Goal: Task Accomplishment & Management: Use online tool/utility

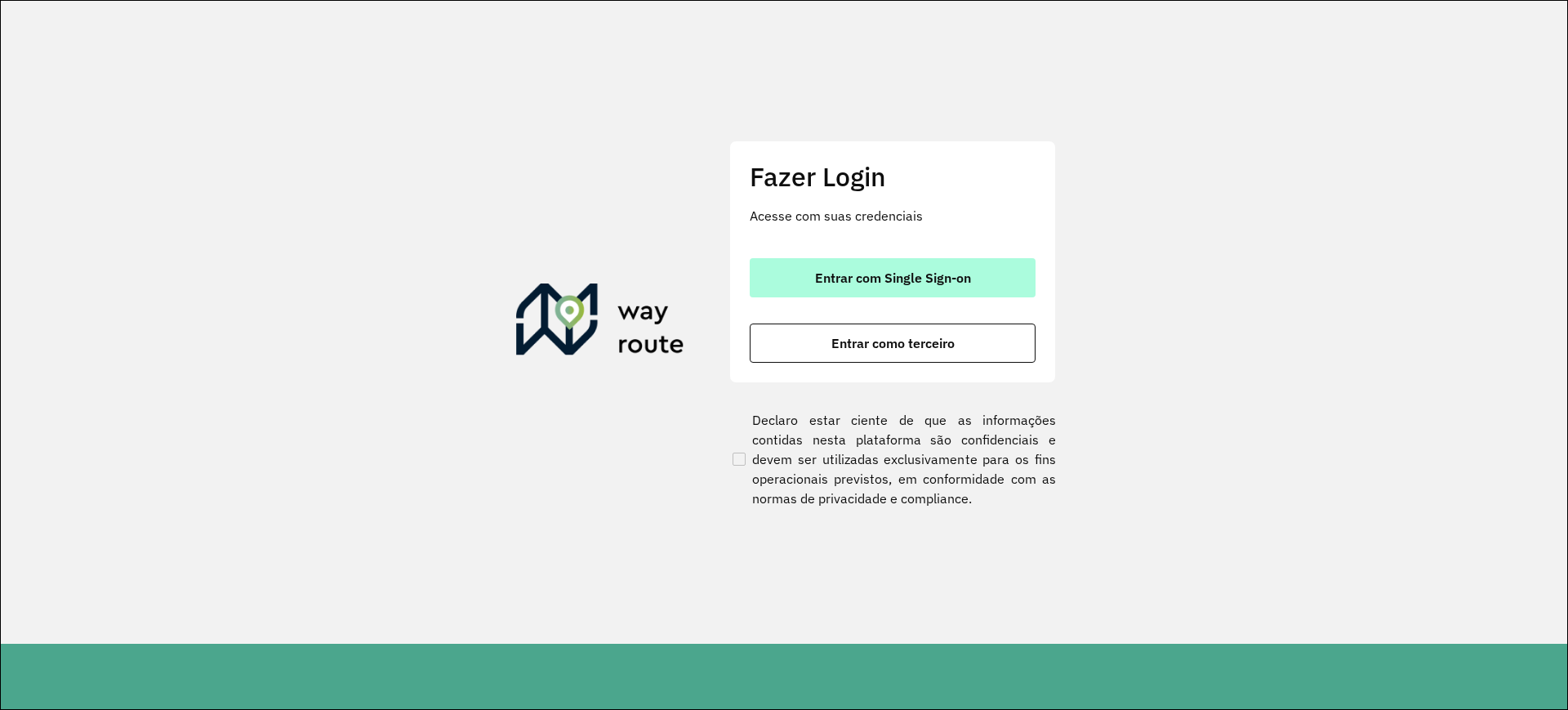
click at [906, 275] on span "Entrar com Single Sign-on" at bounding box center [892, 277] width 156 height 13
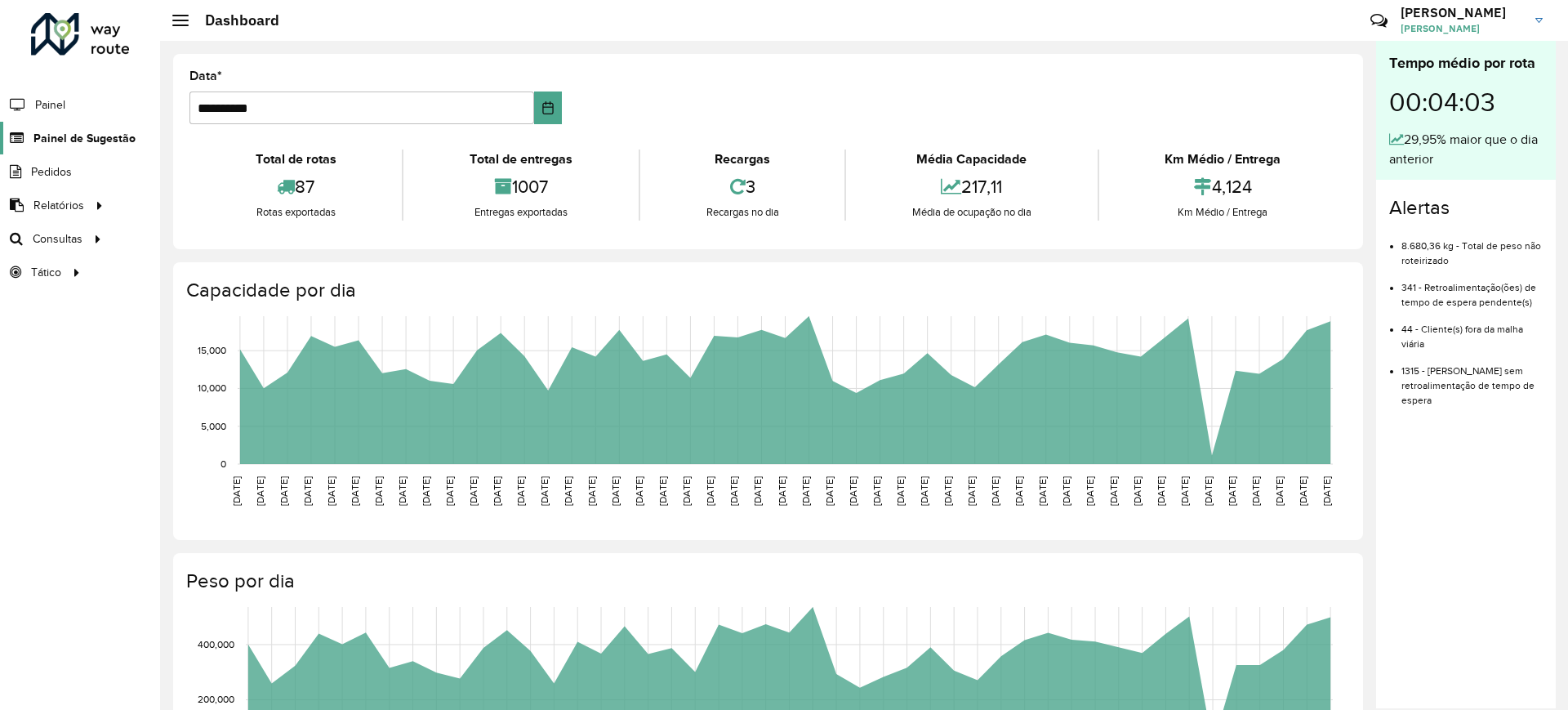
click at [93, 134] on span "Painel de Sugestão" at bounding box center [84, 139] width 102 height 17
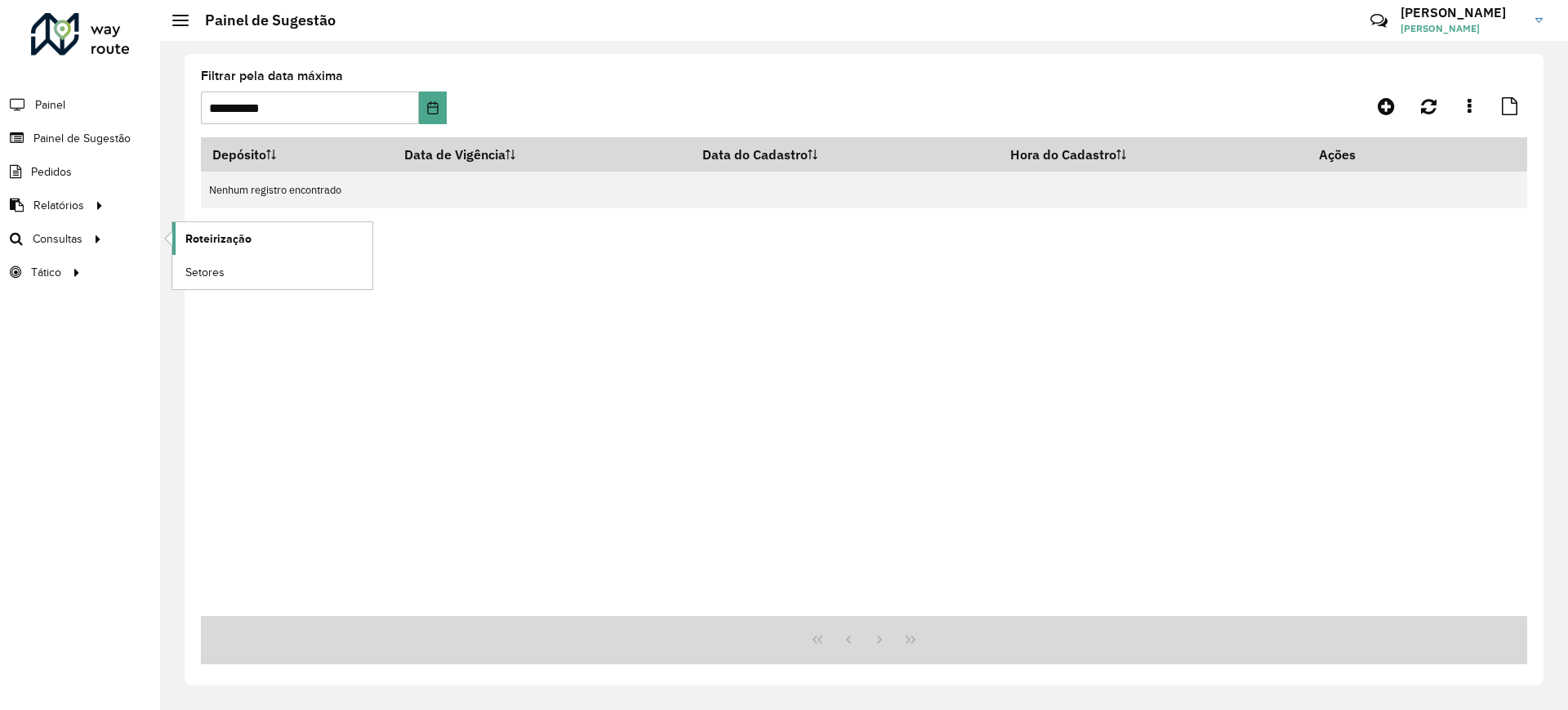
click at [219, 233] on span "Roteirização" at bounding box center [219, 239] width 66 height 17
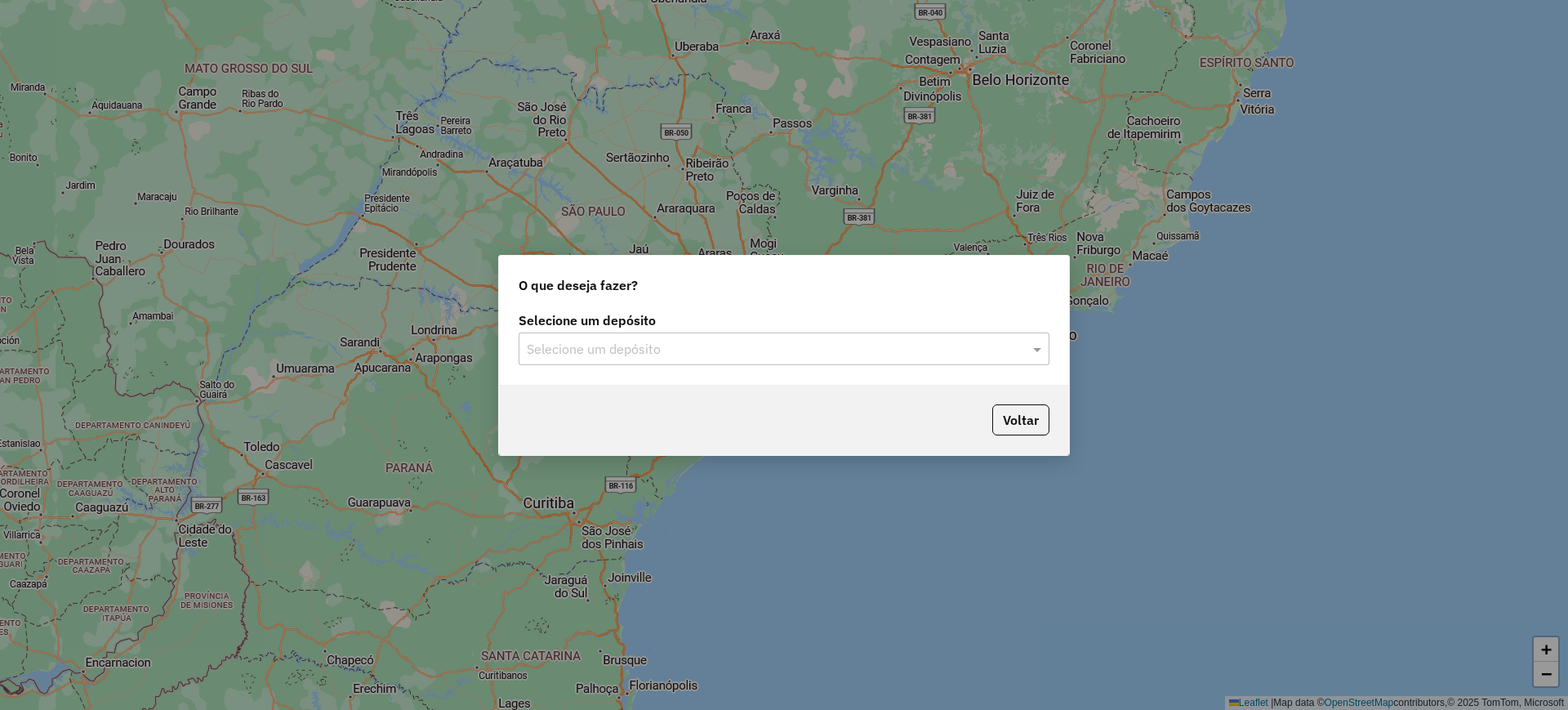
click at [622, 347] on input "text" at bounding box center [767, 349] width 481 height 20
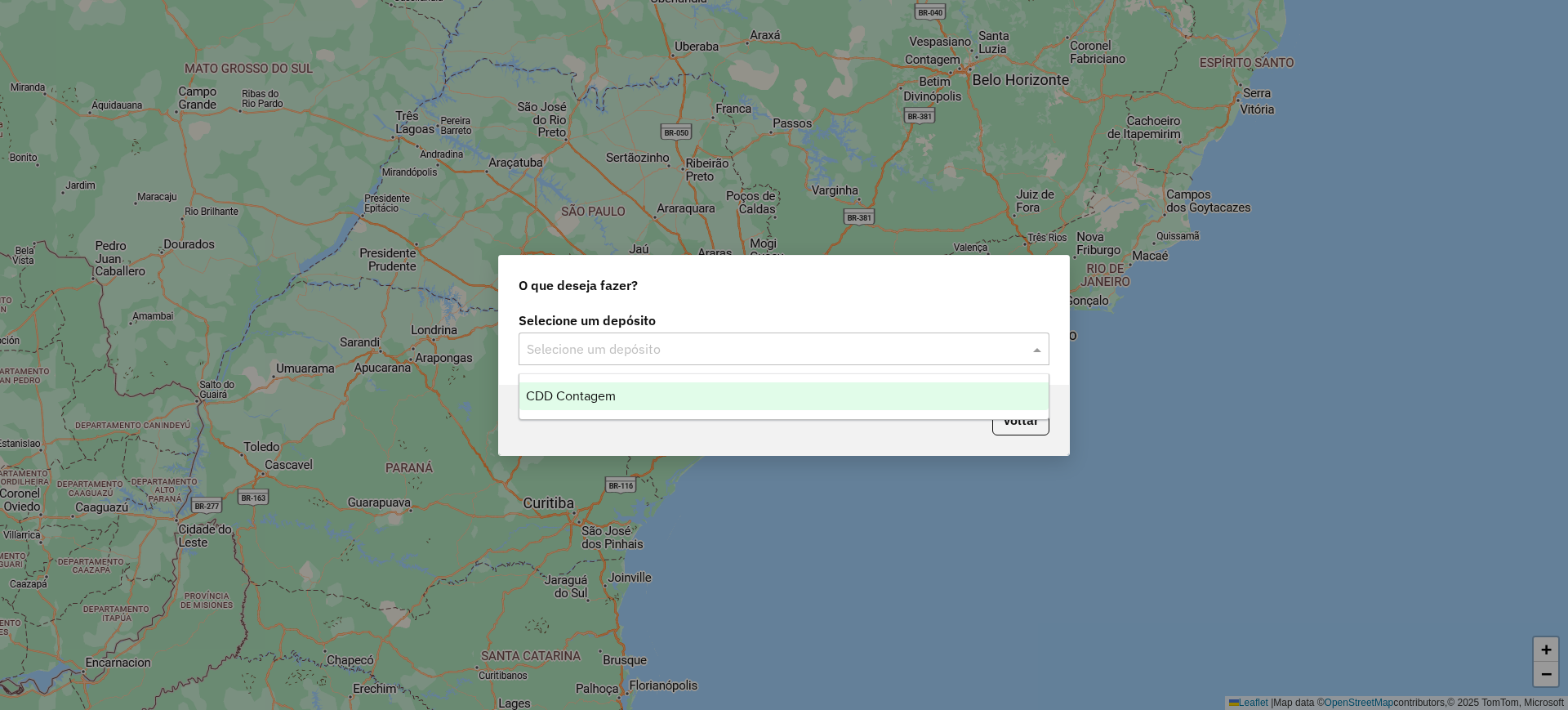
click at [587, 401] on span "CDD Contagem" at bounding box center [570, 396] width 90 height 14
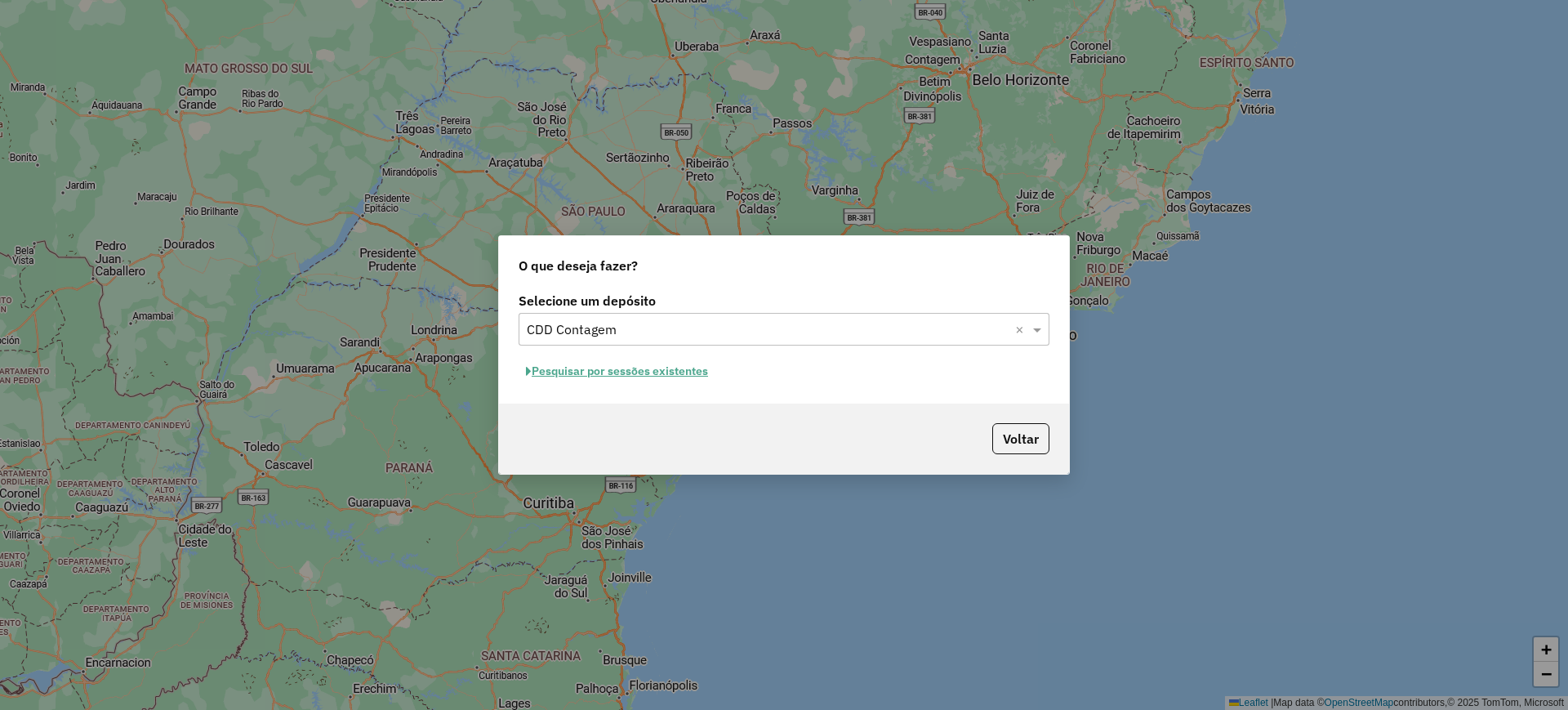
click at [650, 367] on button "Pesquisar por sessões existentes" at bounding box center [617, 371] width 197 height 25
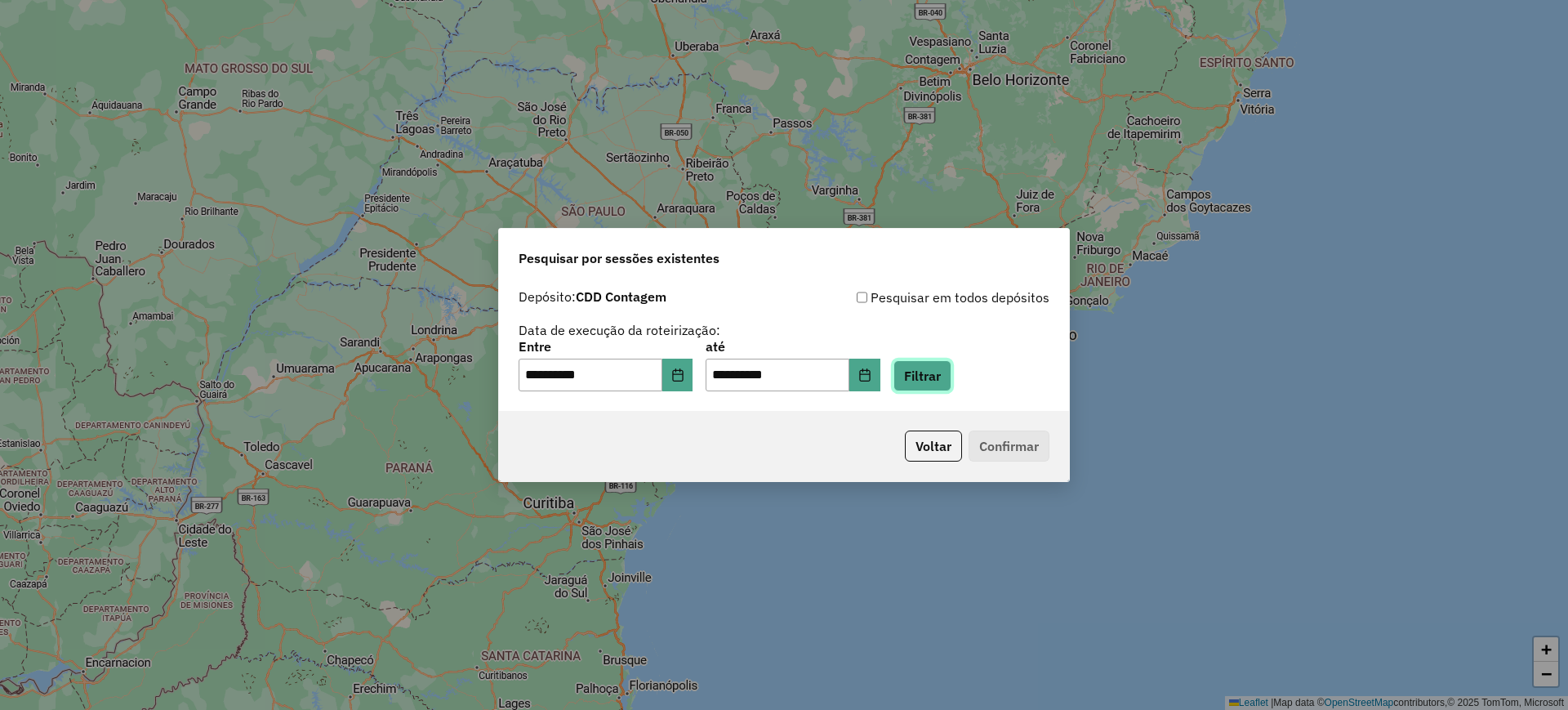
click at [946, 385] on button "Filtrar" at bounding box center [922, 376] width 58 height 31
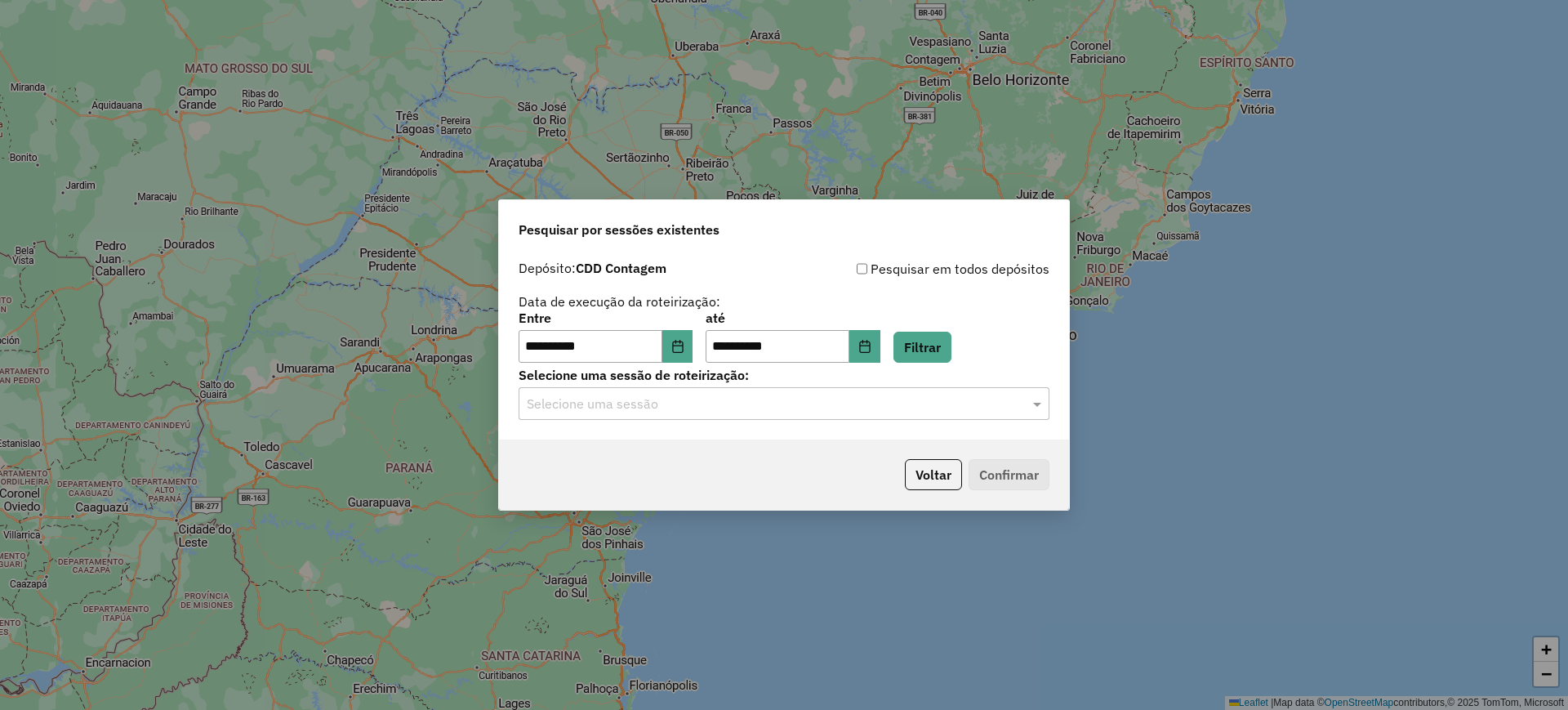
click at [844, 423] on div "**********" at bounding box center [784, 346] width 570 height 187
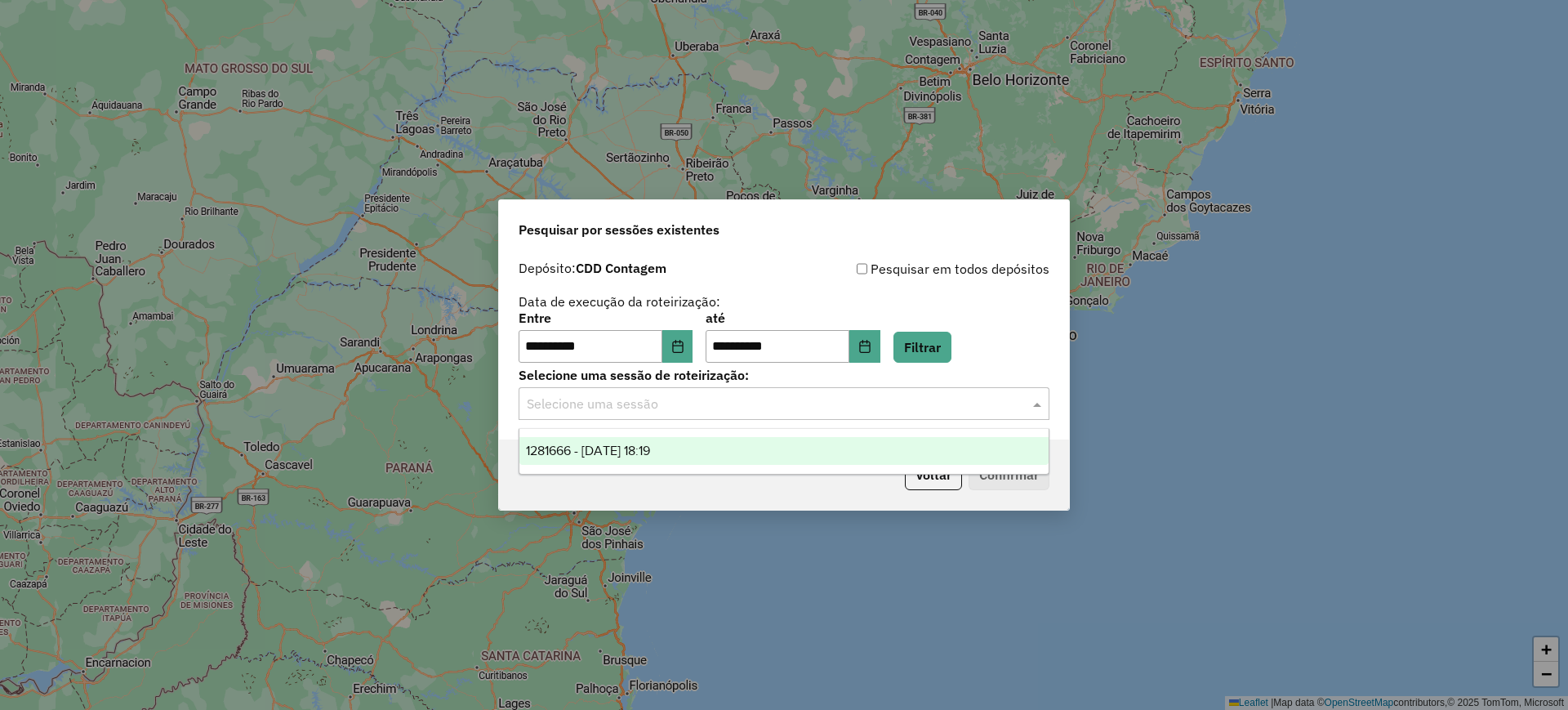
click at [846, 396] on input "text" at bounding box center [767, 404] width 481 height 20
click at [771, 448] on div "1281666 - [DATE] 18:19" at bounding box center [784, 451] width 529 height 28
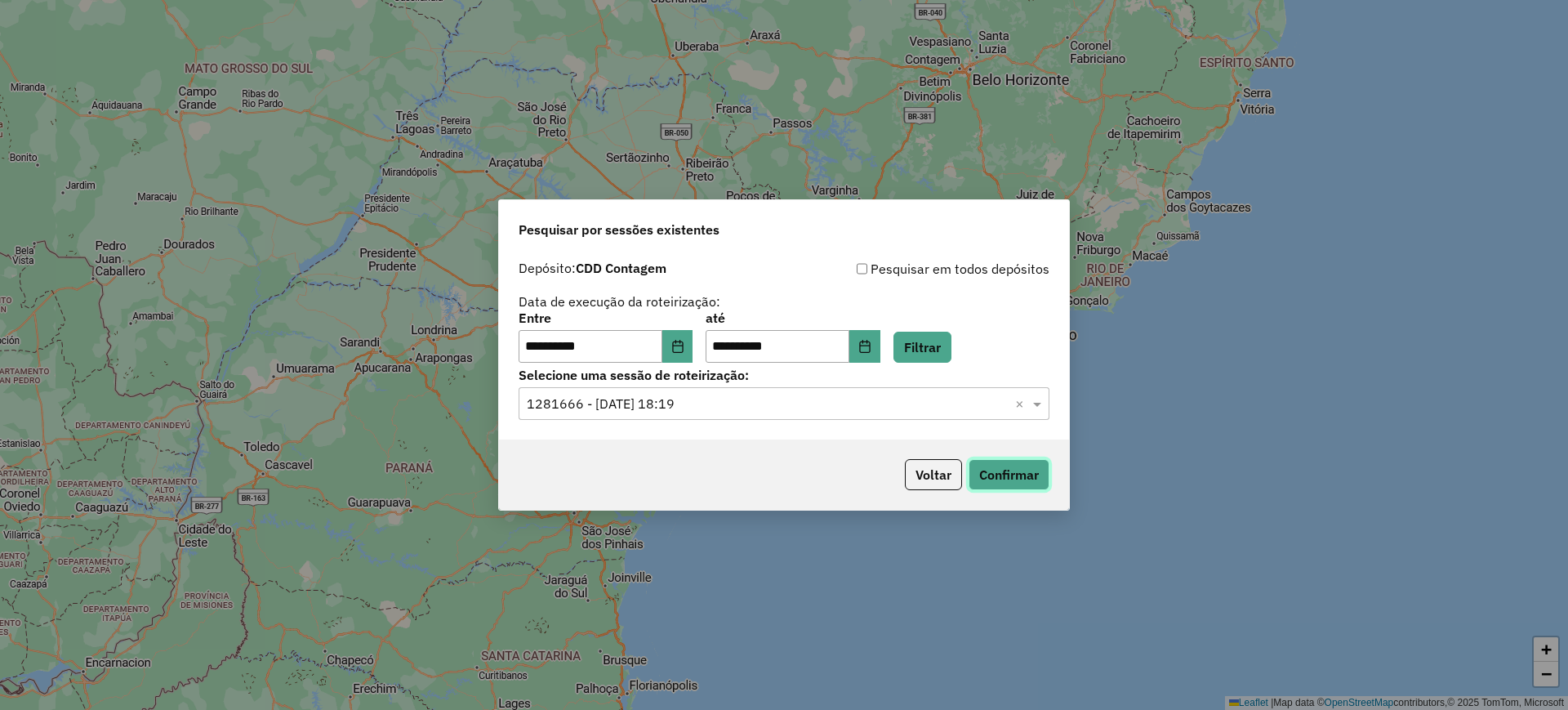
click at [1009, 475] on button "Confirmar" at bounding box center [1008, 475] width 81 height 31
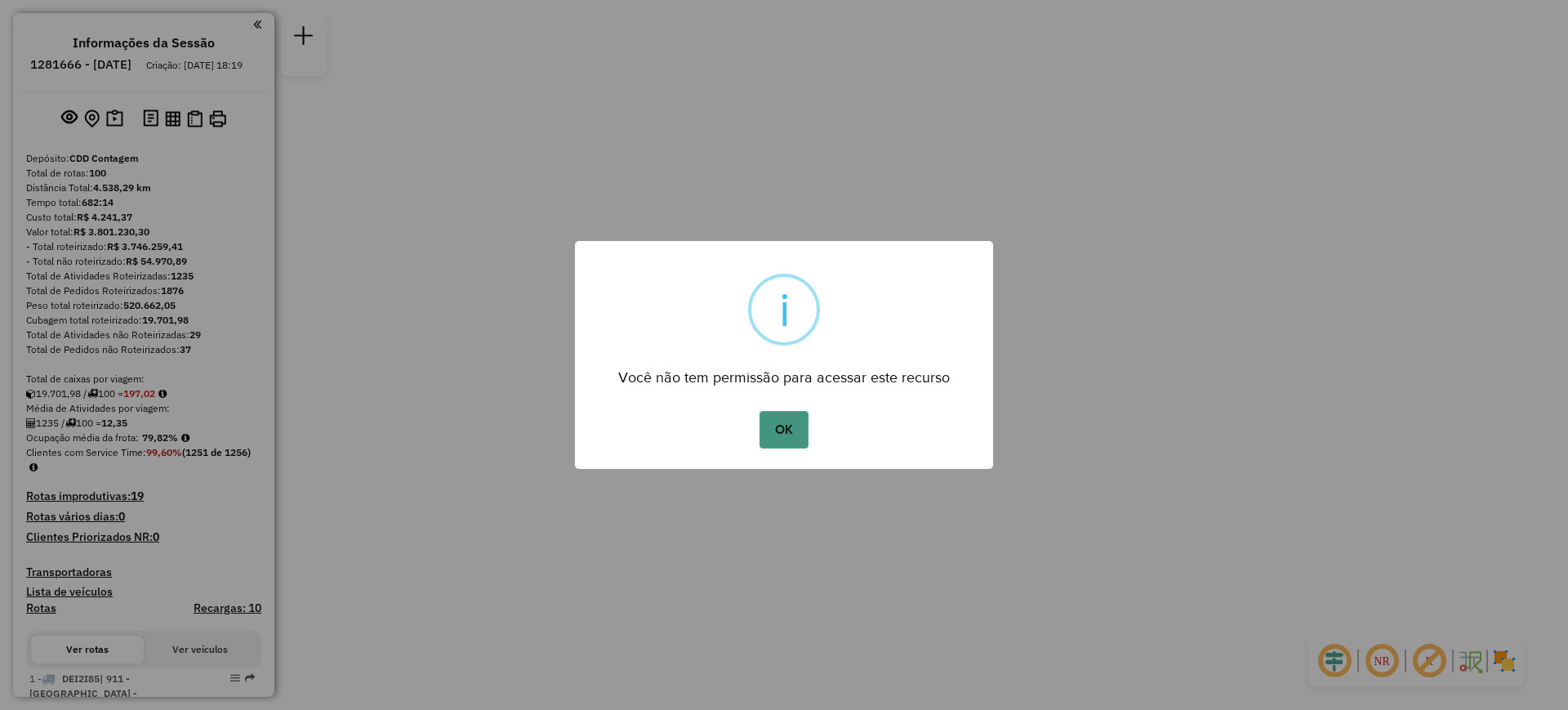
click at [785, 428] on button "OK" at bounding box center [783, 429] width 48 height 37
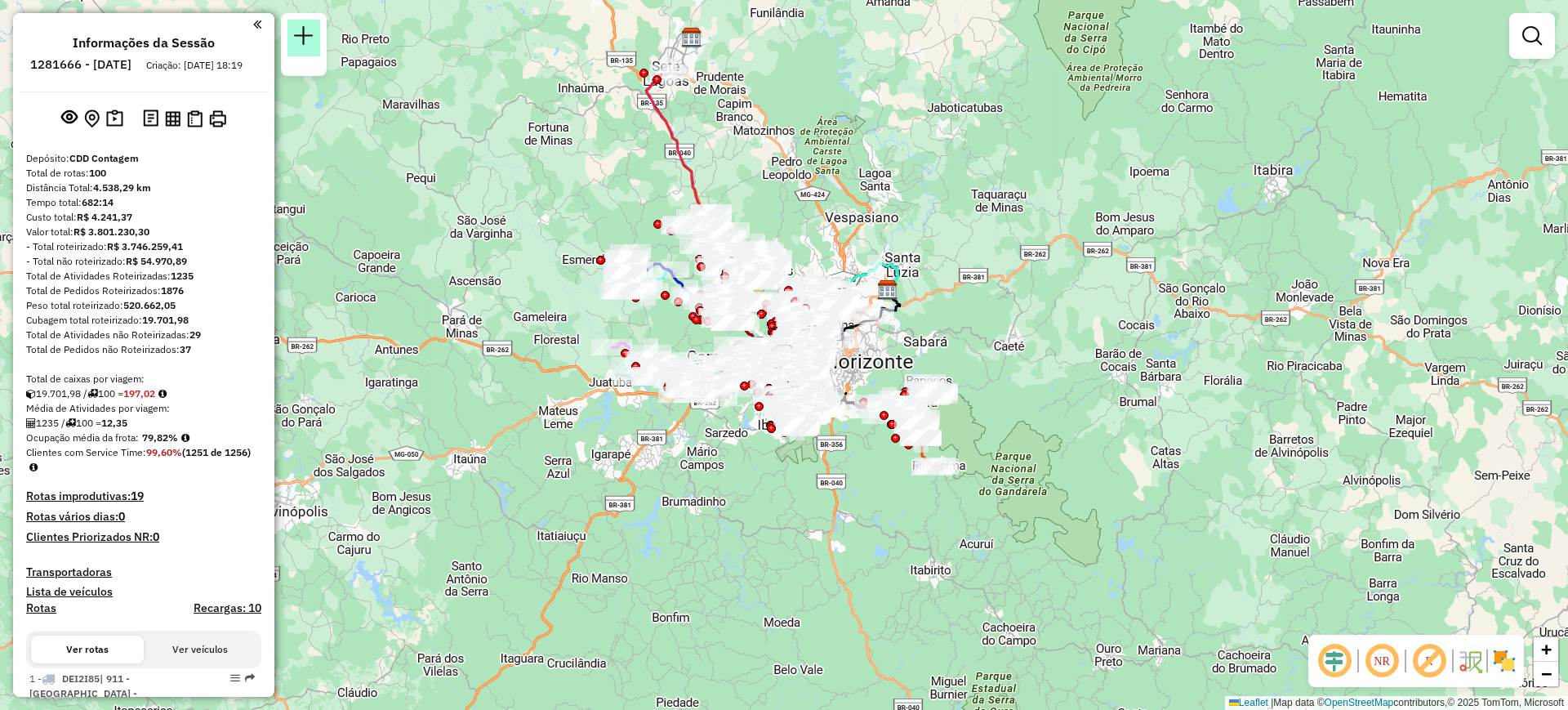
click at [293, 38] on link at bounding box center [304, 38] width 33 height 37
